Goal: Task Accomplishment & Management: Manage account settings

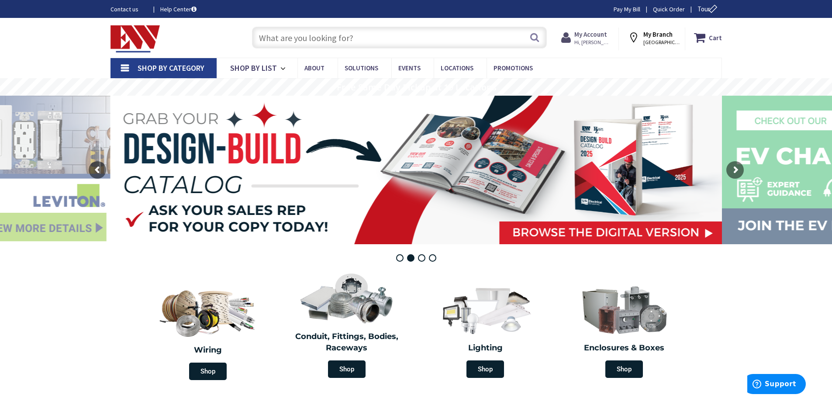
click at [593, 33] on strong "My Account" at bounding box center [590, 34] width 33 height 8
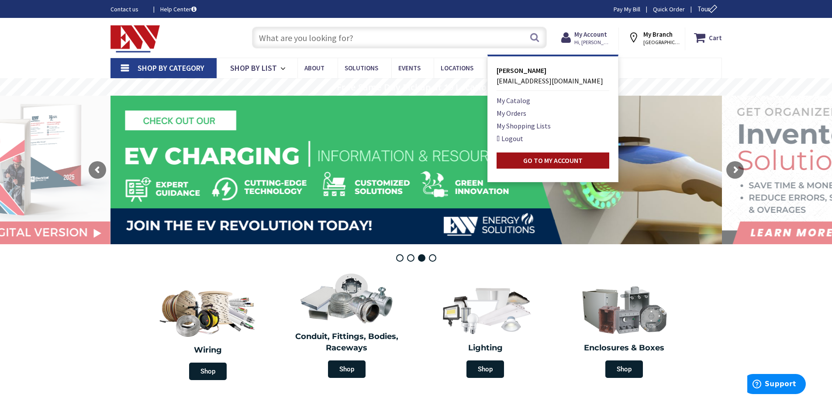
click at [556, 161] on strong "Go to My Account" at bounding box center [552, 160] width 59 height 9
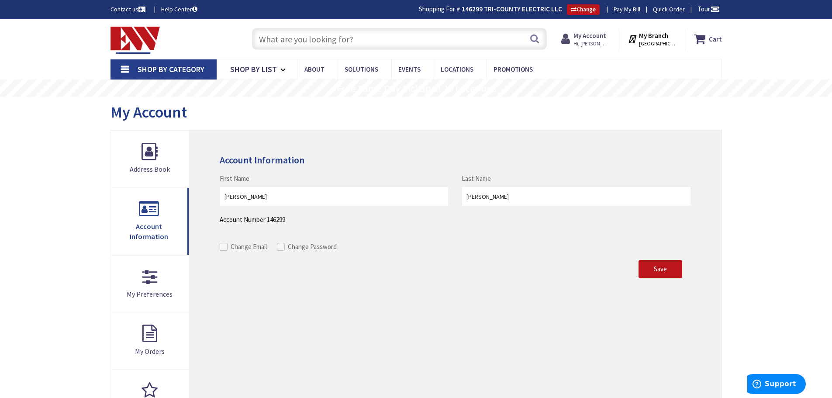
click at [594, 42] on span "Hi, [PERSON_NAME]" at bounding box center [591, 43] width 37 height 7
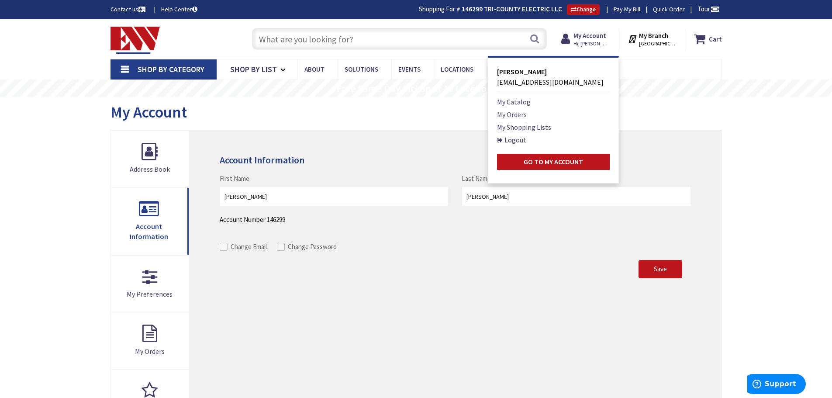
click at [527, 115] on link "My Orders" at bounding box center [512, 114] width 30 height 10
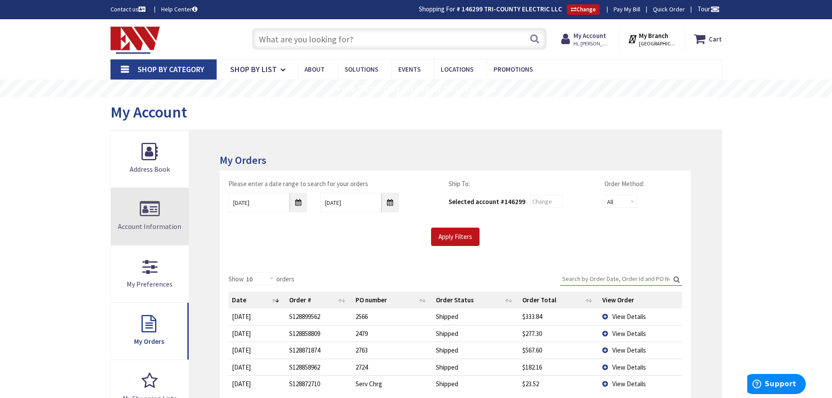
click at [138, 215] on link "Account Information" at bounding box center [150, 216] width 78 height 57
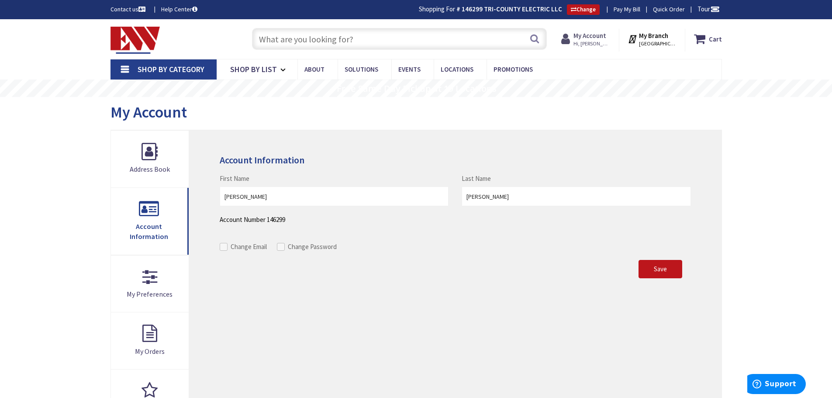
click at [598, 41] on span "Hi, [PERSON_NAME]" at bounding box center [591, 43] width 37 height 7
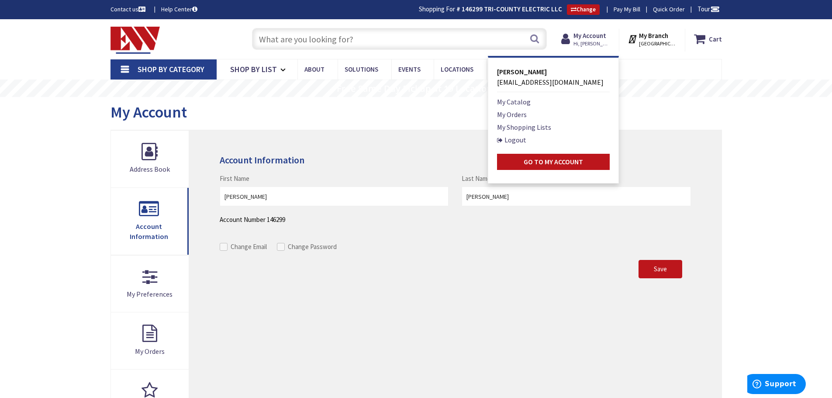
click at [448, 107] on div "My Account" at bounding box center [415, 113] width 611 height 33
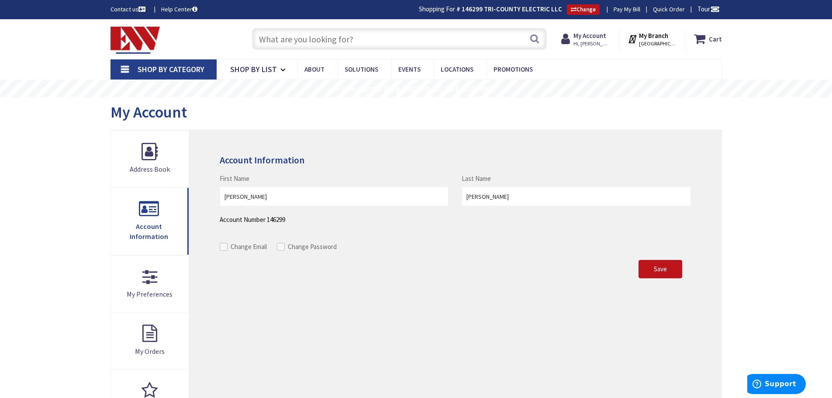
click at [625, 12] on link "Pay My Bill" at bounding box center [626, 9] width 27 height 9
